Goal: Task Accomplishment & Management: Manage account settings

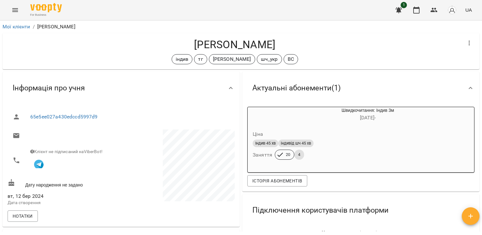
click at [15, 10] on icon "Menu" at bounding box center [15, 10] width 6 height 4
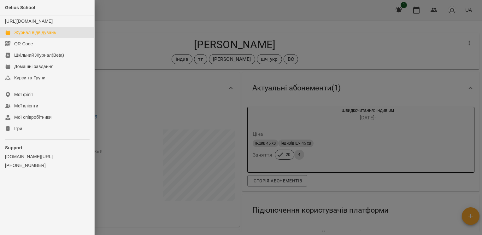
click at [40, 36] on div "Журнал відвідувань" at bounding box center [35, 32] width 42 height 6
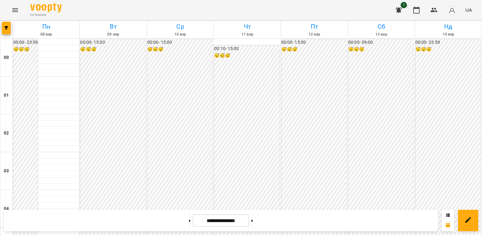
scroll to position [315, 0]
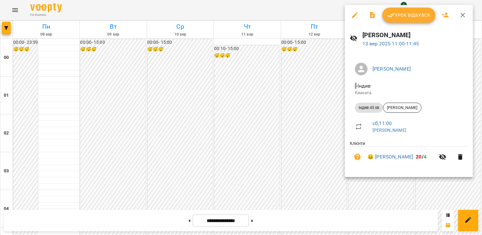
click at [396, 17] on span "Урок відбувся" at bounding box center [408, 15] width 43 height 8
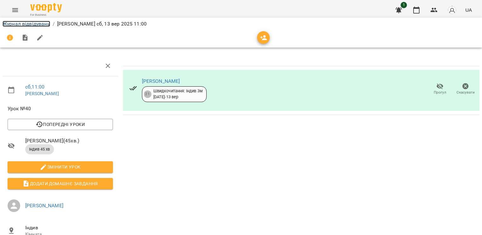
click at [39, 26] on link "Журнал відвідувань" at bounding box center [27, 24] width 48 height 6
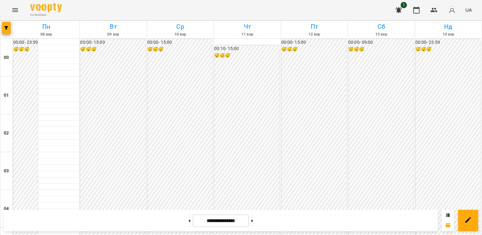
scroll to position [429, 0]
